Goal: Information Seeking & Learning: Learn about a topic

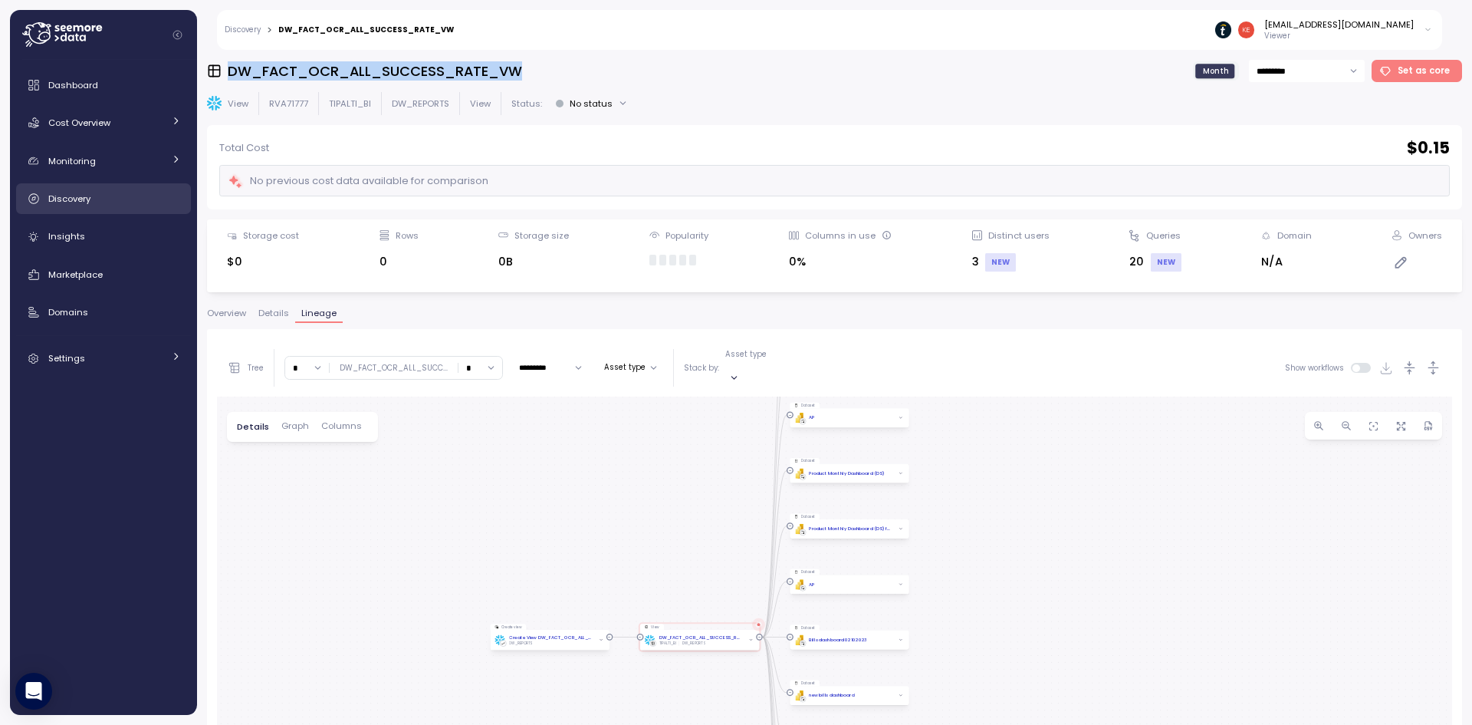
click at [136, 204] on div "Discovery" at bounding box center [114, 198] width 133 height 15
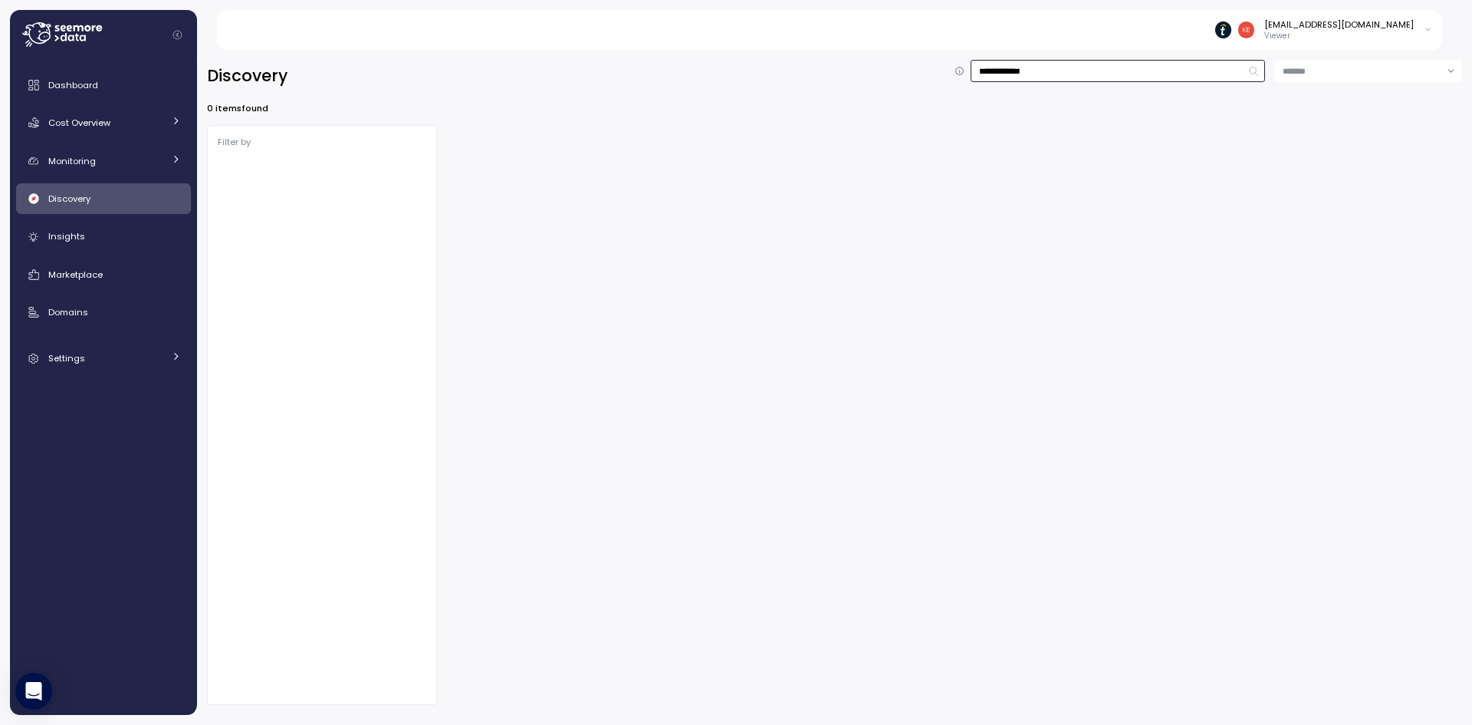
click at [1101, 74] on input "**********" at bounding box center [1118, 71] width 294 height 22
type input "**********"
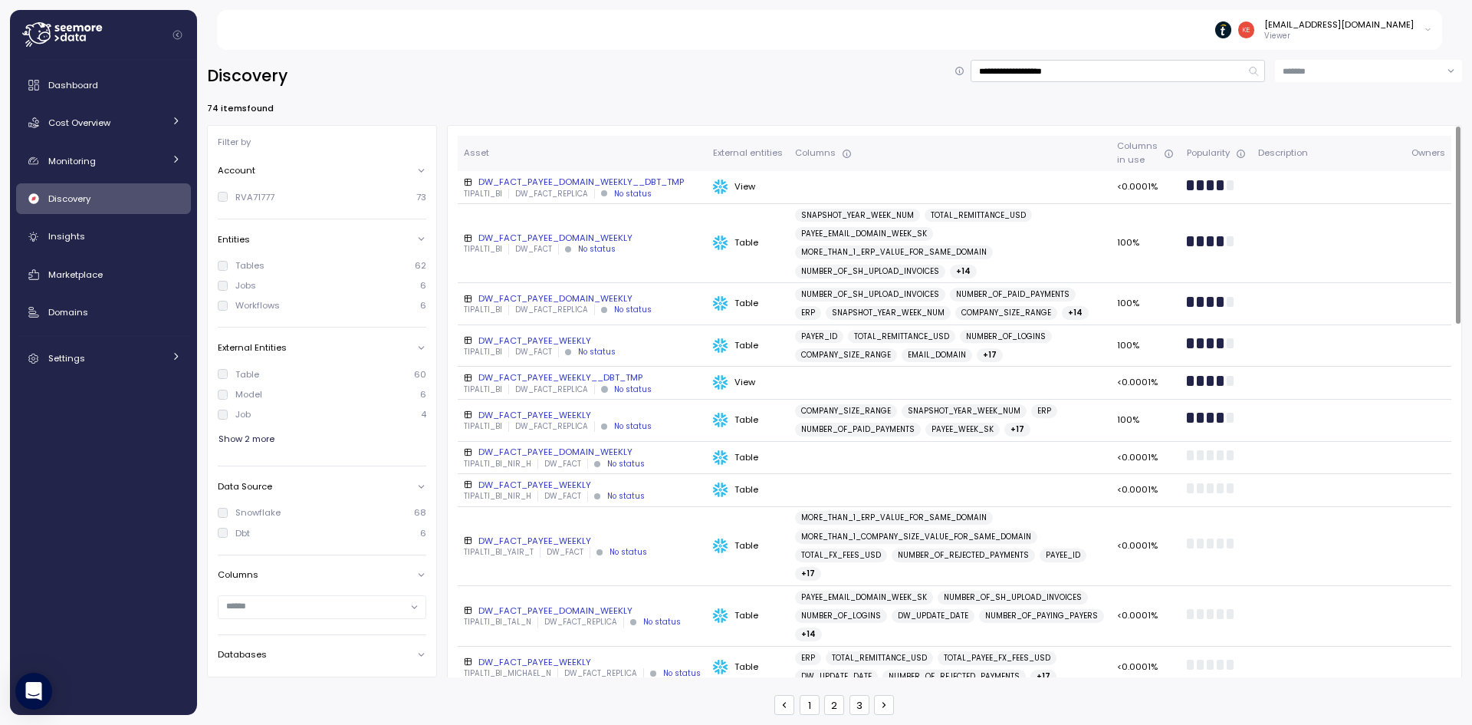
click at [628, 235] on div "DW_FACT_PAYEE_DOMAIN_WEEKLY" at bounding box center [582, 238] width 237 height 12
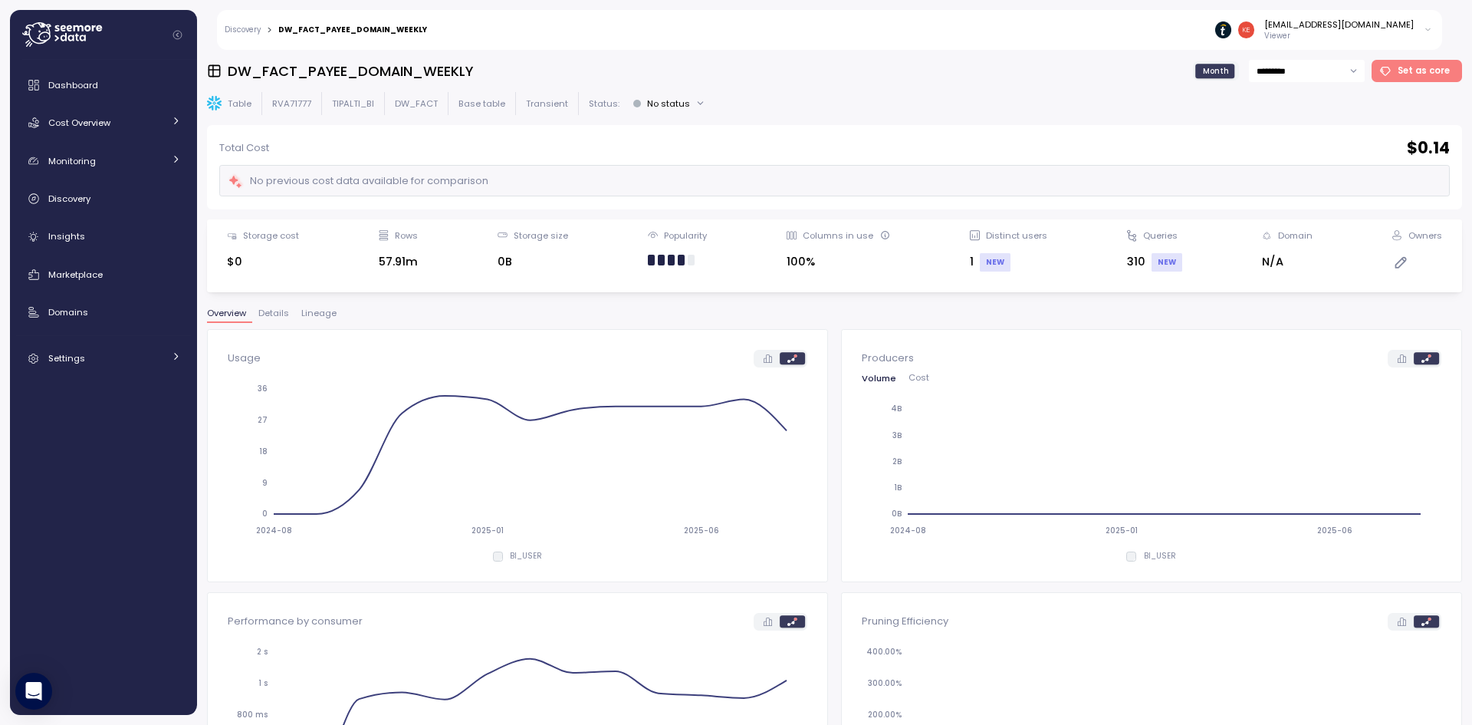
click at [322, 310] on span "Lineage" at bounding box center [318, 313] width 35 height 8
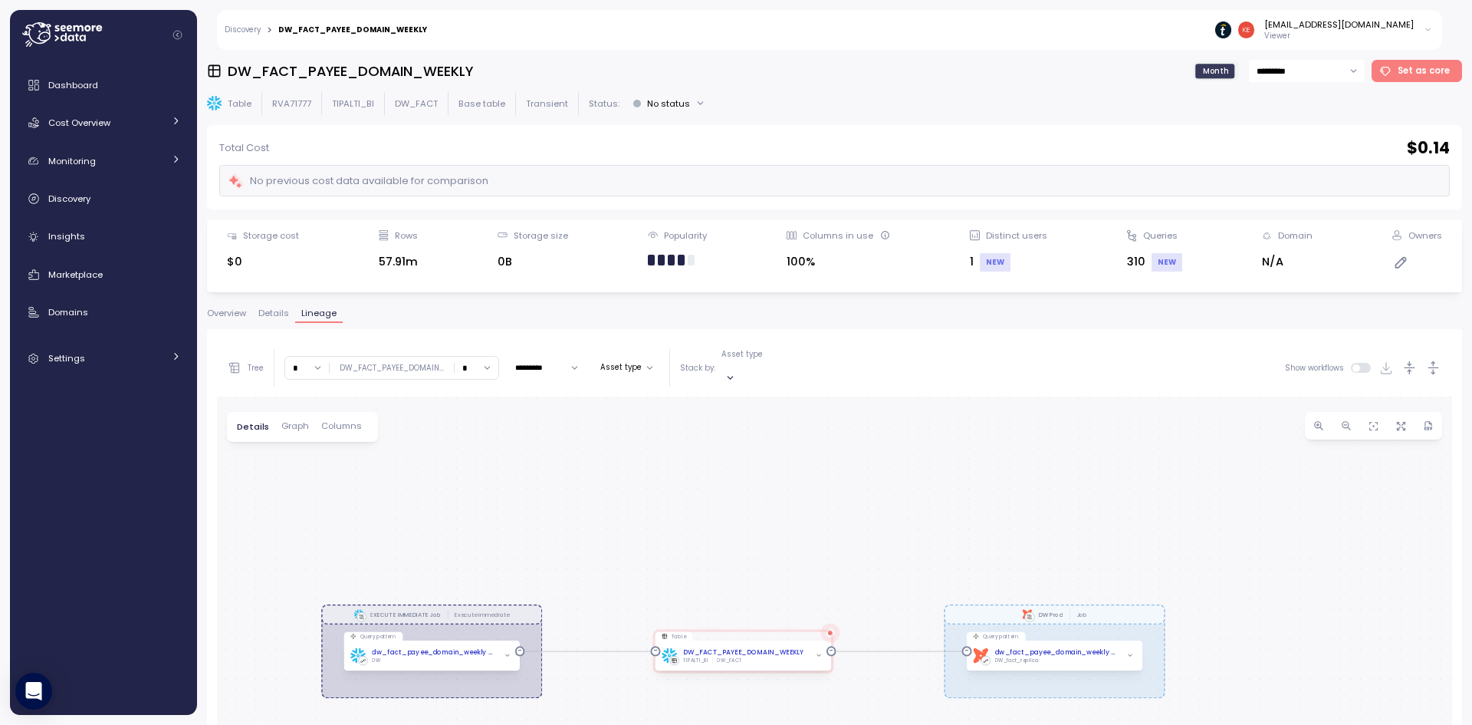
click at [473, 363] on input "*" at bounding box center [477, 368] width 44 height 22
click at [477, 389] on div "∞" at bounding box center [476, 391] width 37 height 21
type input "*"
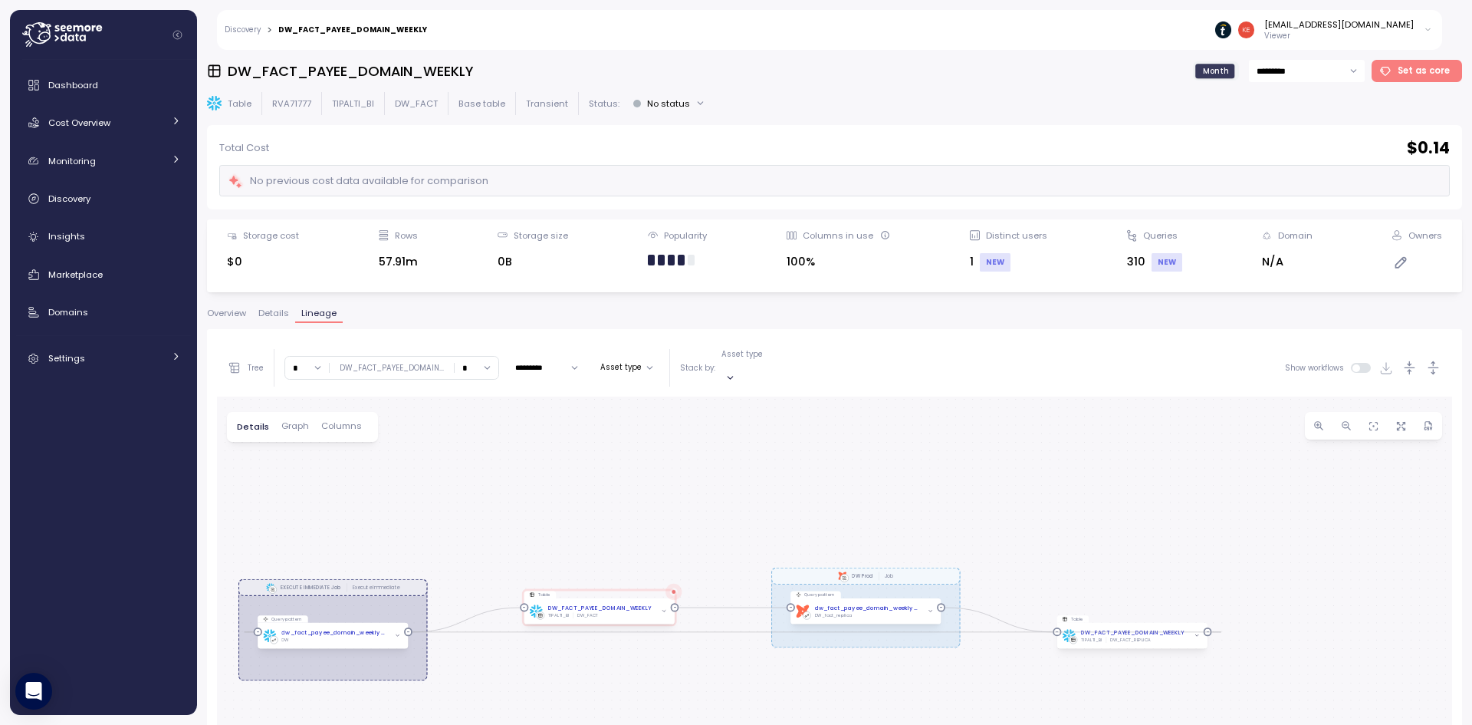
drag, startPoint x: 870, startPoint y: 600, endPoint x: 774, endPoint y: 511, distance: 130.8
click at [777, 514] on div "EXECUTE IMMEDIATE Job Execute immediate dbt DW Prod Job Query pattern dw_fact_p…" at bounding box center [834, 699] width 1235 height 607
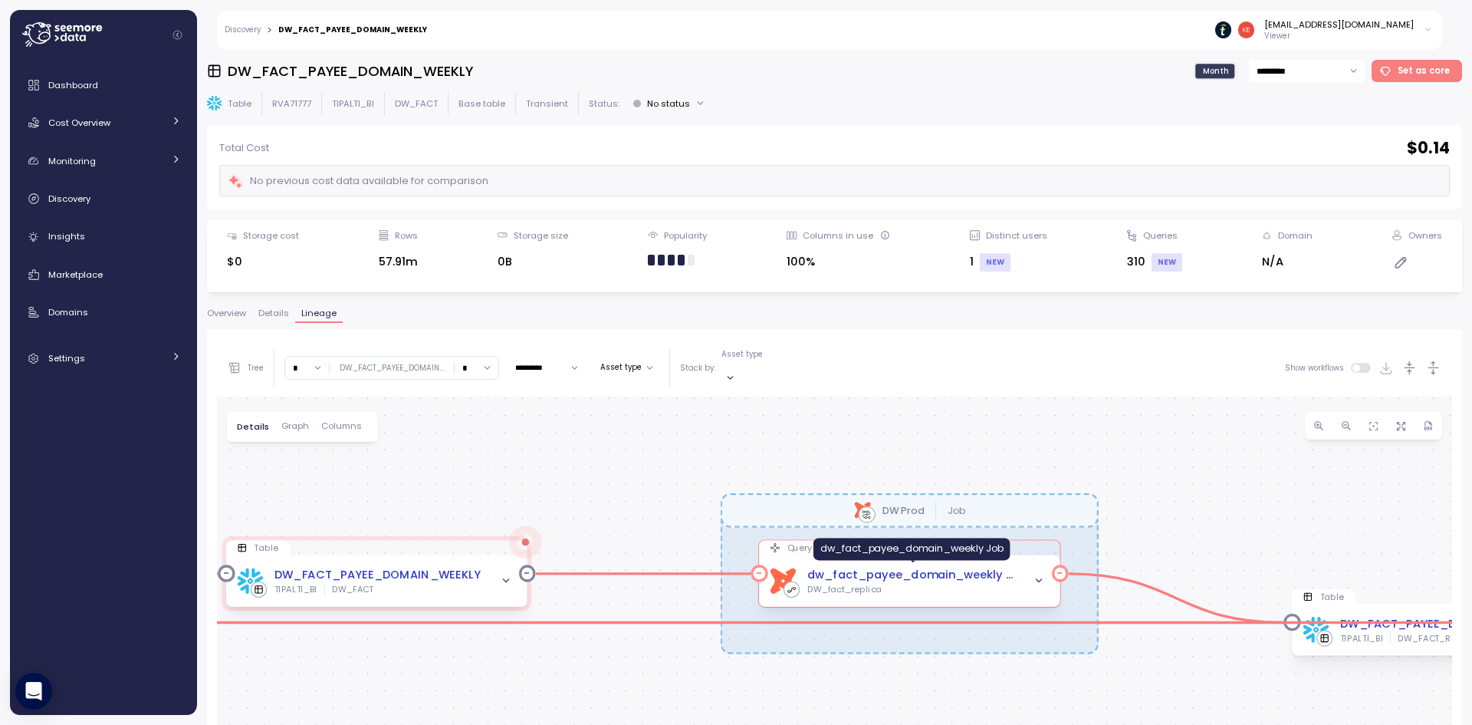
click at [942, 566] on div "dw_fact_payee_domain_weekly Job" at bounding box center [912, 575] width 211 height 18
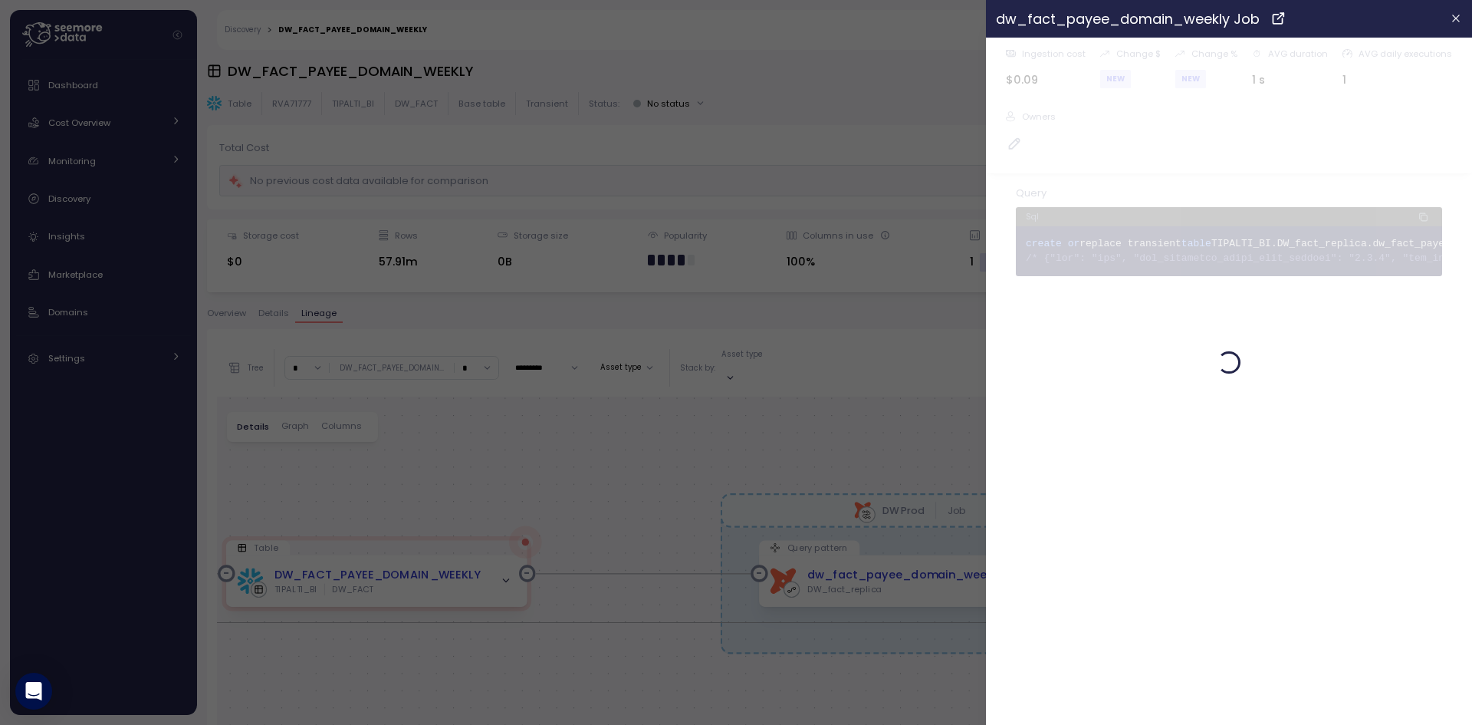
click at [537, 81] on div at bounding box center [736, 362] width 1472 height 725
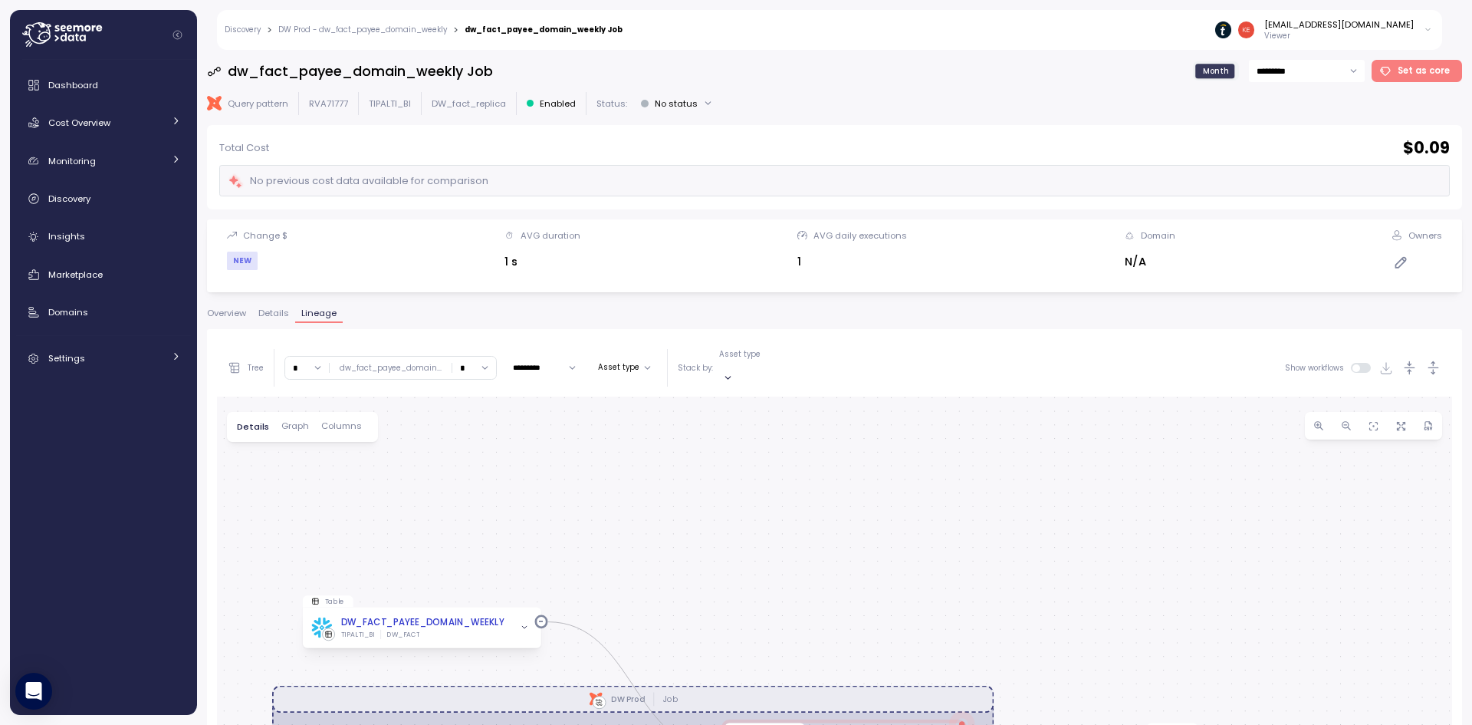
click at [441, 67] on h3 "dw_fact_payee_domain_weekly Job" at bounding box center [360, 70] width 265 height 19
click at [218, 72] on icon at bounding box center [214, 71] width 15 height 15
click at [284, 69] on h3 "dw_fact_payee_domain_weekly Job" at bounding box center [360, 70] width 265 height 19
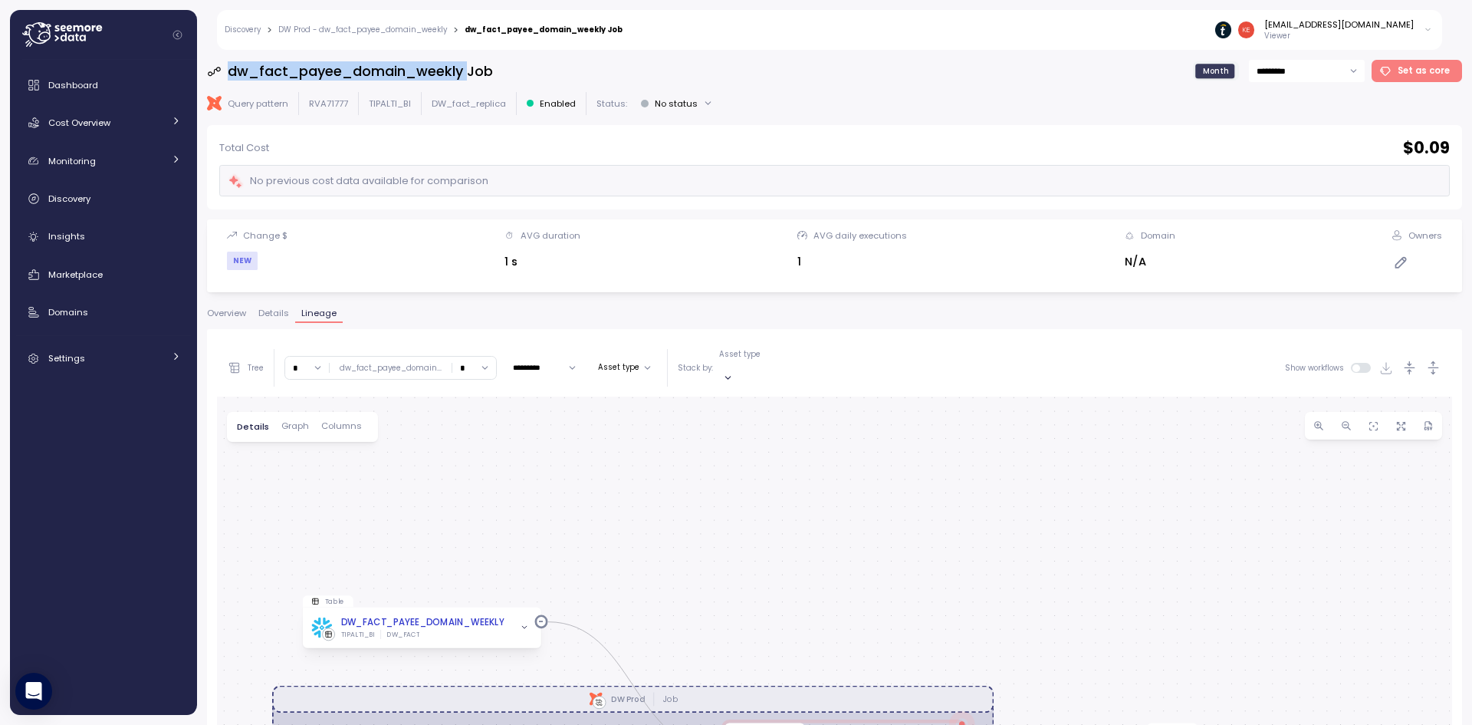
copy h3 "dw_fact_payee_domain_weekly"
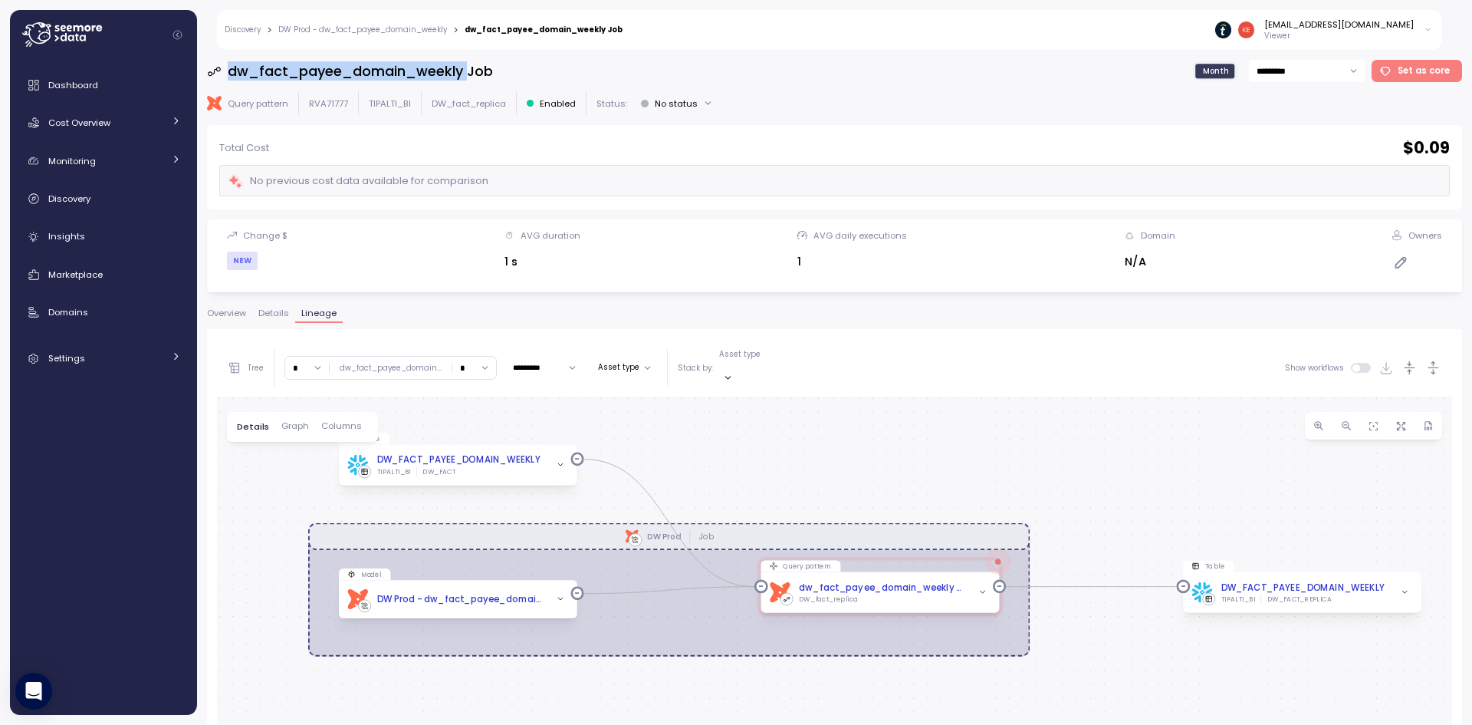
drag, startPoint x: 762, startPoint y: 530, endPoint x: 798, endPoint y: 366, distance: 167.2
click at [798, 366] on div "Tree * dw_fact_payee_domain ... * ********* Asset type Stack by: Asset type Sho…" at bounding box center [834, 671] width 1235 height 665
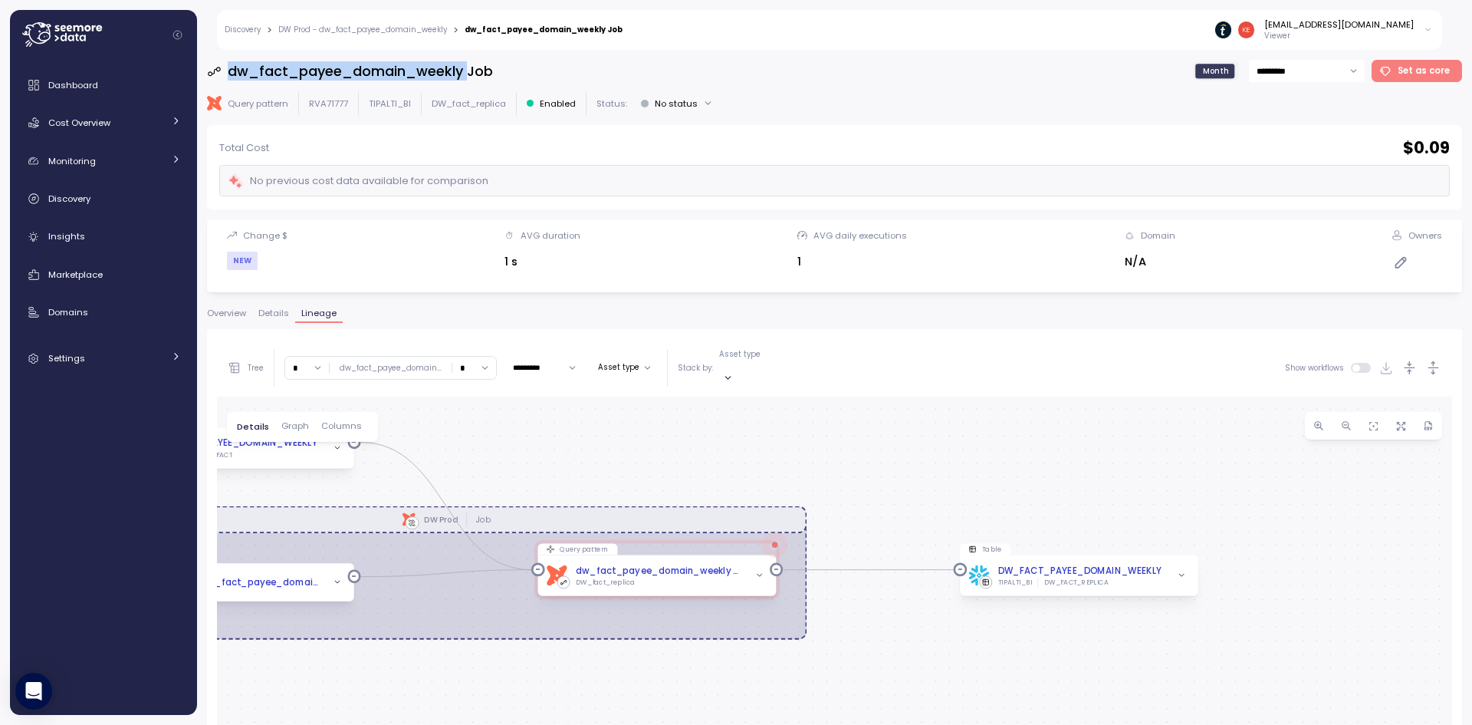
drag, startPoint x: 1152, startPoint y: 498, endPoint x: 1112, endPoint y: 499, distance: 39.1
click at [1112, 499] on div "dbt DW Prod Job Table DW_FACT_PAYEE_DOMAIN_WEEKLY TIPALTI_BI DW_FACT Query patt…" at bounding box center [834, 699] width 1235 height 607
